Goal: Navigation & Orientation: Find specific page/section

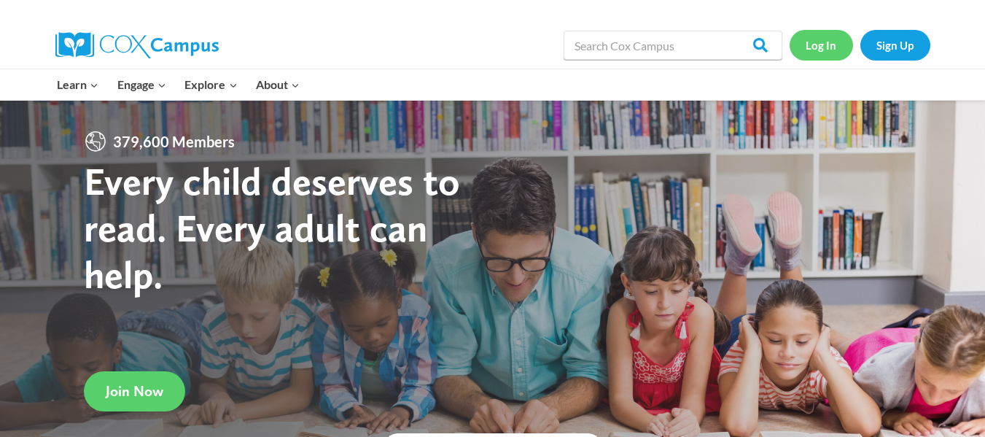
click at [832, 52] on link "Log In" at bounding box center [821, 45] width 63 height 30
click at [815, 36] on link "Log In" at bounding box center [821, 45] width 63 height 30
